Goal: Communication & Community: Answer question/provide support

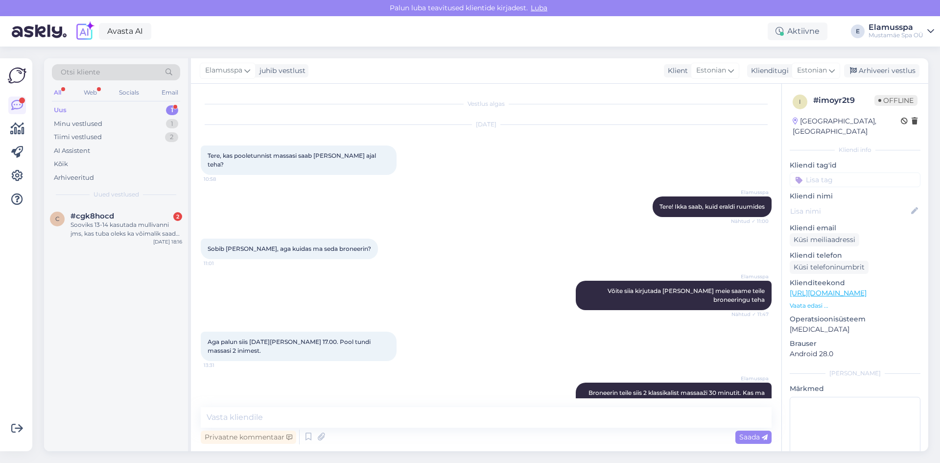
scroll to position [7, 0]
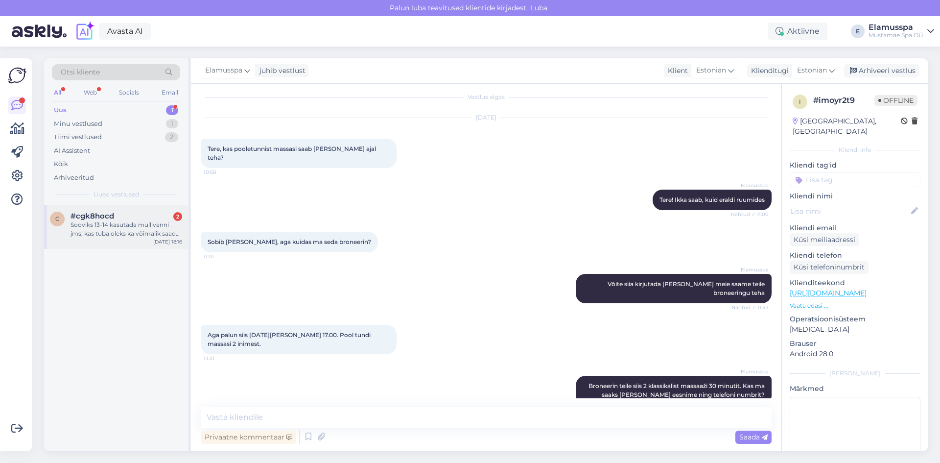
click at [124, 229] on div "Sooviks 13-14 kasutada mullivanni jms, kas tuba oleks ka võimalik saada ? Palju…" at bounding box center [127, 229] width 112 height 18
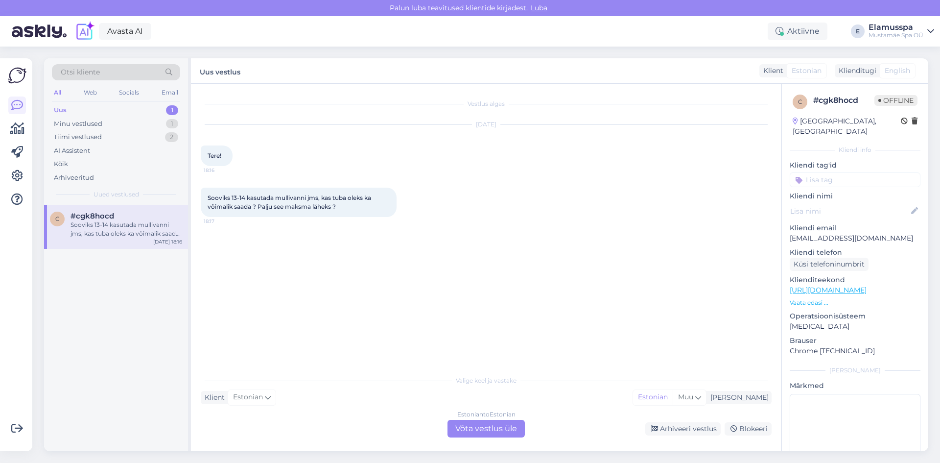
click at [493, 421] on div "Estonian to Estonian Võta vestlus üle" at bounding box center [486, 429] width 77 height 18
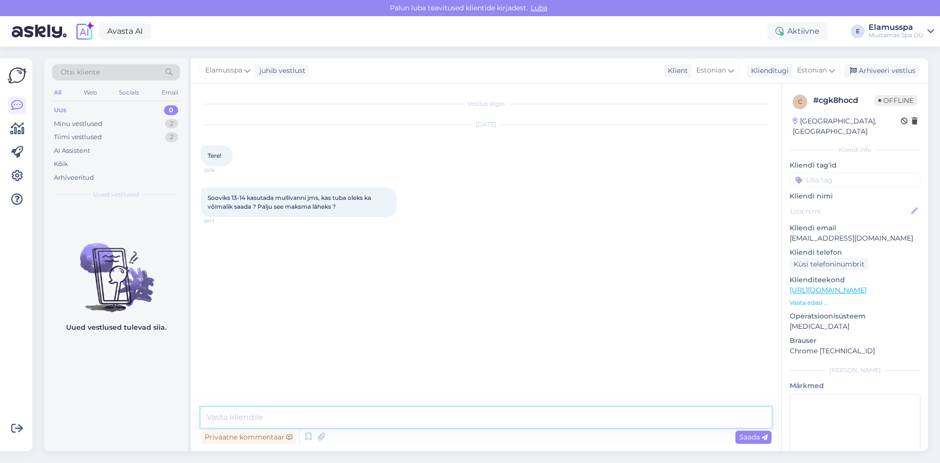
click at [232, 423] on textarea at bounding box center [486, 417] width 571 height 21
type textarea "Tere! Kahjuks ei [PERSON_NAME] hotelli"
click at [97, 125] on div "Minu vestlused" at bounding box center [78, 124] width 48 height 10
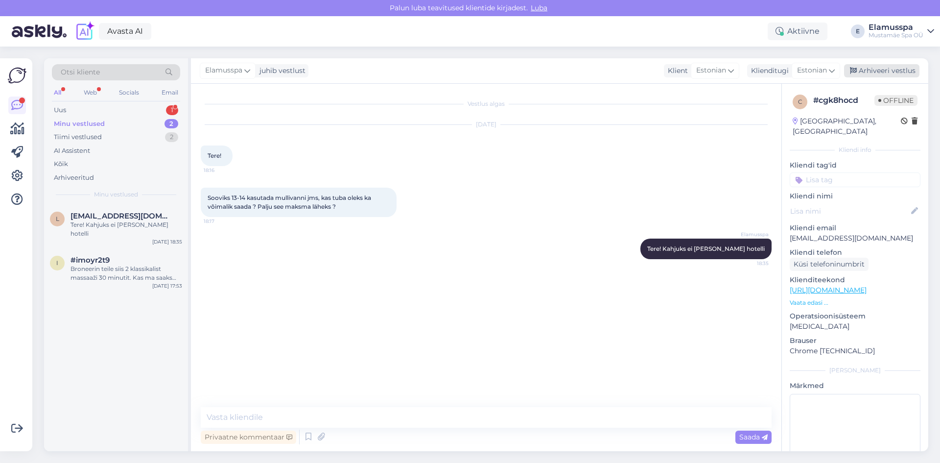
click at [867, 68] on div "Arhiveeri vestlus" at bounding box center [881, 70] width 75 height 13
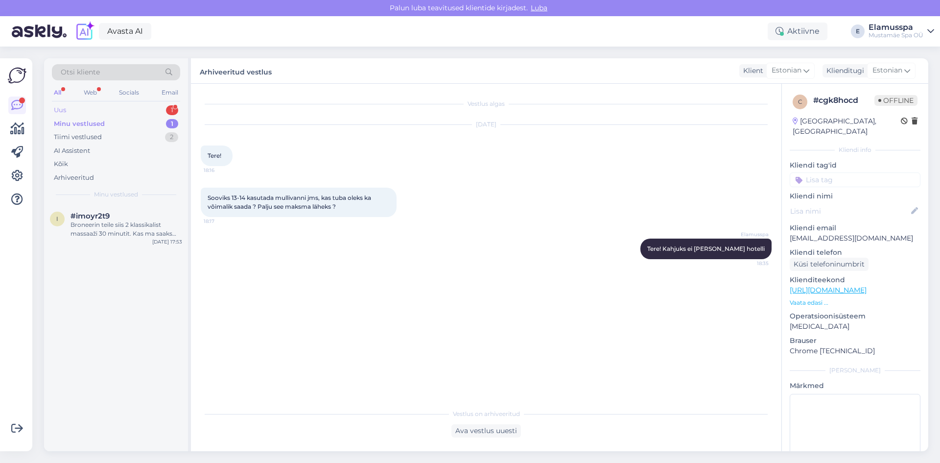
click at [79, 111] on div "Uus 1" at bounding box center [116, 110] width 128 height 14
click at [113, 218] on span "[EMAIL_ADDRESS][DOMAIN_NAME]" at bounding box center [122, 216] width 102 height 9
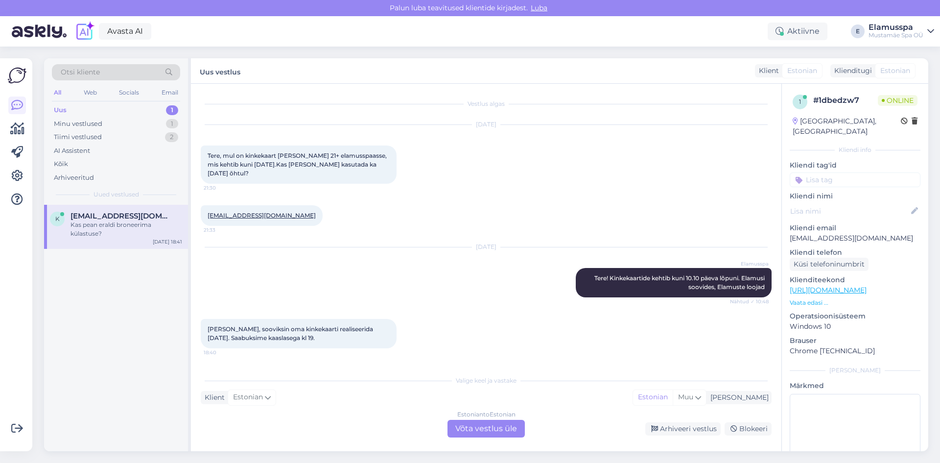
scroll to position [40, 0]
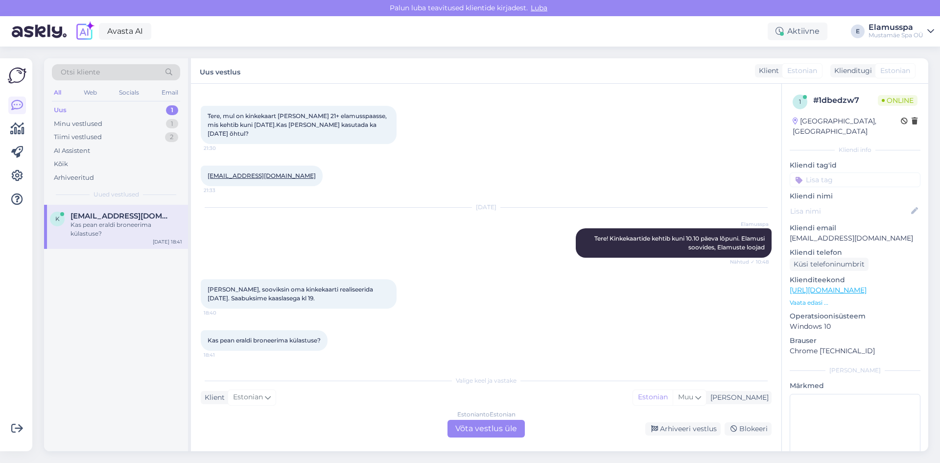
drag, startPoint x: 747, startPoint y: 262, endPoint x: 776, endPoint y: 264, distance: 28.5
click at [776, 264] on div "Vestlus algas [DATE] Tere, mul on kinkekaart [PERSON_NAME] 21+ elamusspaasse, m…" at bounding box center [491, 228] width 580 height 268
click at [499, 425] on div "Estonian to Estonian Võta vestlus üle" at bounding box center [486, 429] width 77 height 18
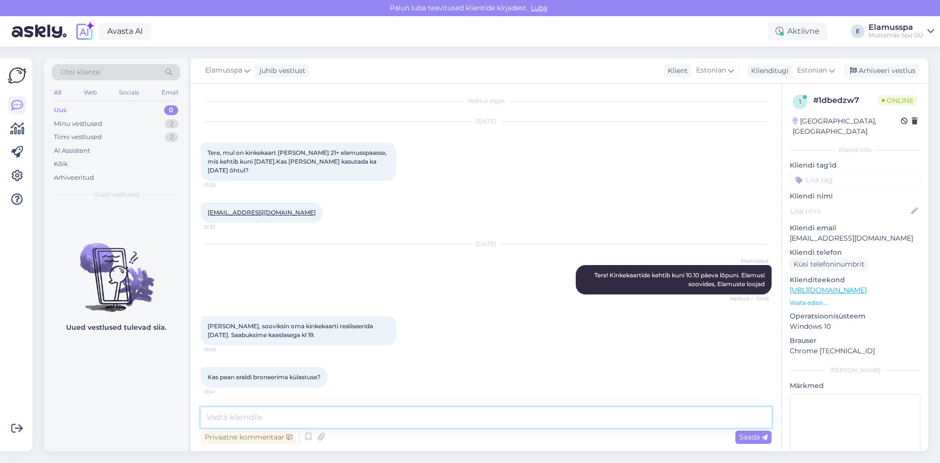
click at [501, 420] on textarea at bounding box center [486, 417] width 571 height 21
type textarea "T"
type textarea "K"
click at [367, 422] on textarea "Külastust ette broneerima ei pea. Tulete spaasse [PERSON_NAME] võtate kinkekaar…" at bounding box center [486, 417] width 571 height 21
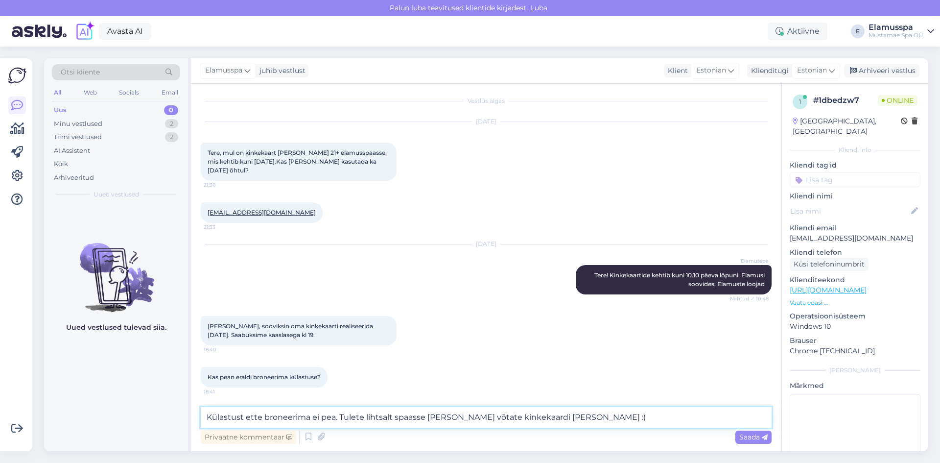
click at [583, 421] on textarea "Külastust ette broneerima ei pea. Tulete lihtsalt spaasse [PERSON_NAME] võtate …" at bounding box center [486, 417] width 571 height 21
type textarea "Külastust ette broneerima ei pea. Tulete lihtsalt spaasse [PERSON_NAME] võtate …"
click at [744, 438] on span "Saada" at bounding box center [753, 436] width 28 height 9
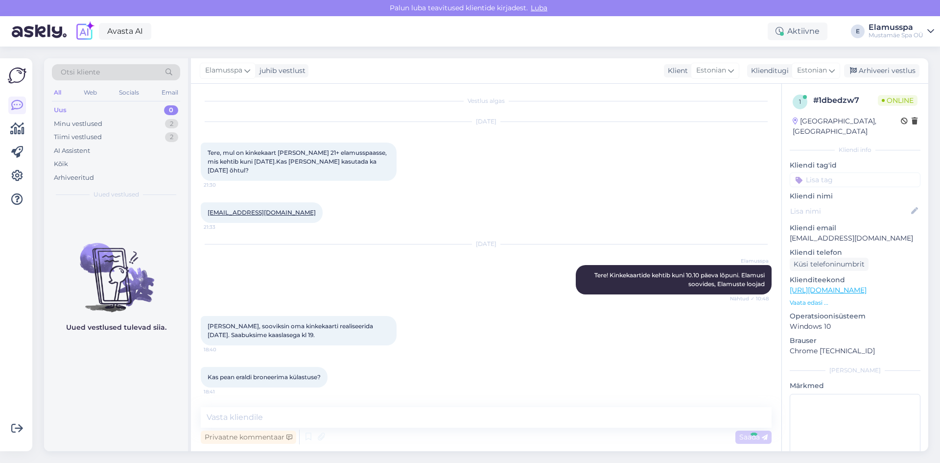
scroll to position [54, 0]
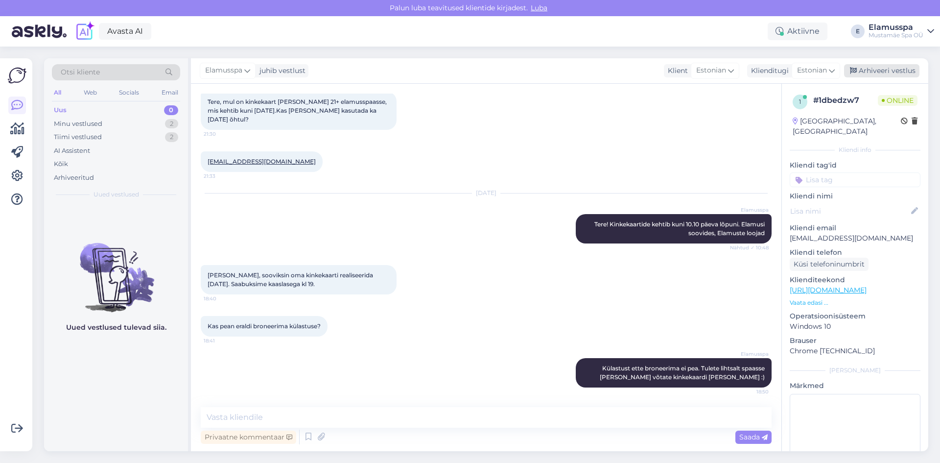
click at [878, 69] on div "Arhiveeri vestlus" at bounding box center [881, 70] width 75 height 13
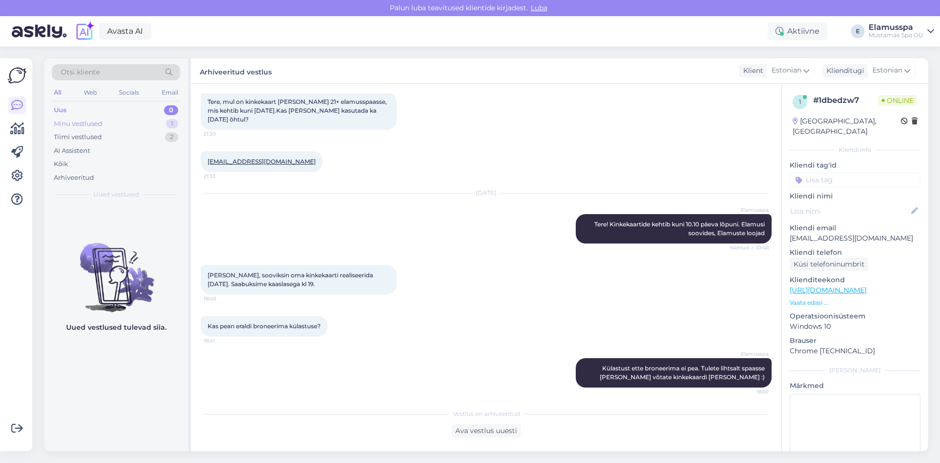
click at [146, 128] on div "Minu vestlused 1" at bounding box center [116, 124] width 128 height 14
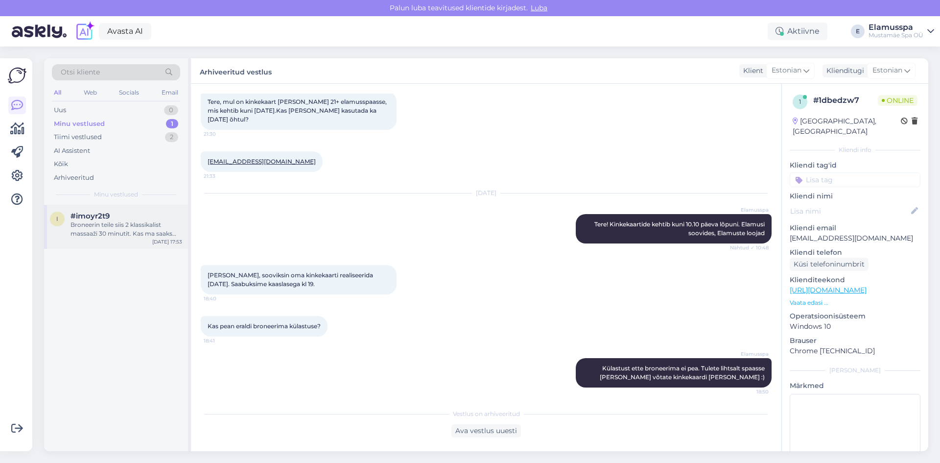
click at [148, 239] on div "i #imoyr2t9 Broneerin teile siis 2 klassikalist massaaži 30 minutit. Kas ma saa…" at bounding box center [116, 227] width 144 height 44
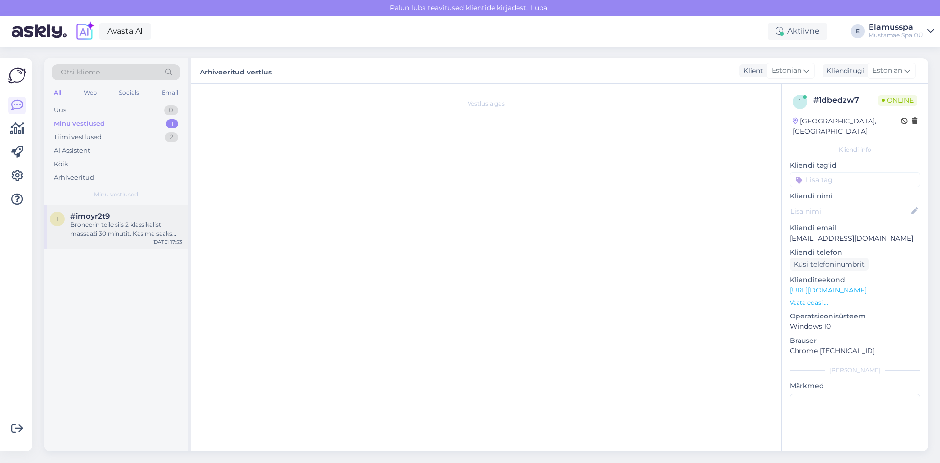
scroll to position [7, 0]
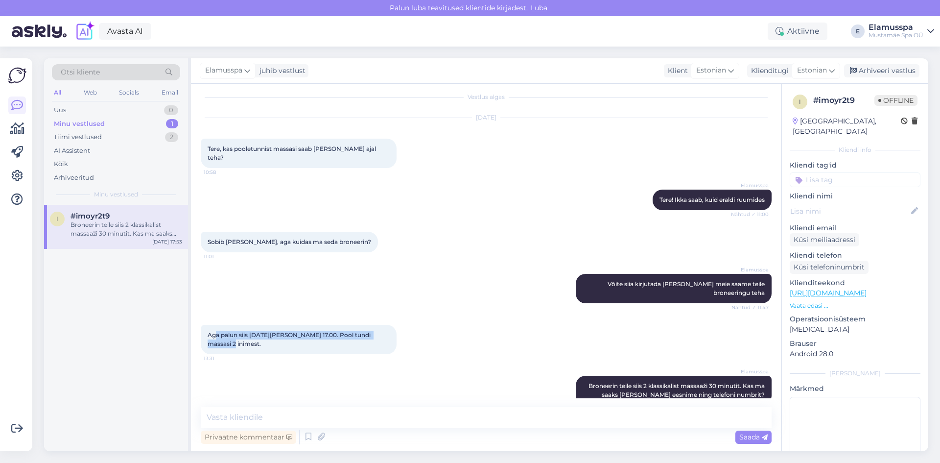
drag, startPoint x: 214, startPoint y: 325, endPoint x: 470, endPoint y: 325, distance: 255.6
click at [470, 325] on div "Aga palun siis [DATE][PERSON_NAME] 17.00. Pool tundi massasi 2 inimest. 13:31" at bounding box center [486, 339] width 571 height 51
click at [533, 331] on div "Aga palun siis [DATE][PERSON_NAME] 17.00. Pool tundi massasi 2 inimest. 13:31" at bounding box center [486, 339] width 571 height 51
